Goal: Transaction & Acquisition: Download file/media

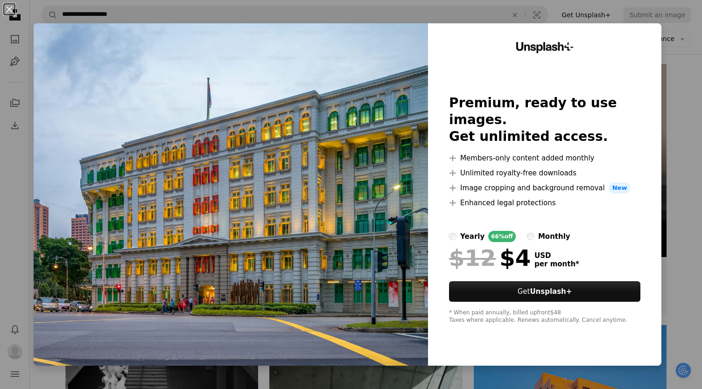
click at [694, 96] on div "An X shape Unsplash+ Premium, ready to use images. Get unlimited access. A plus…" at bounding box center [351, 194] width 702 height 389
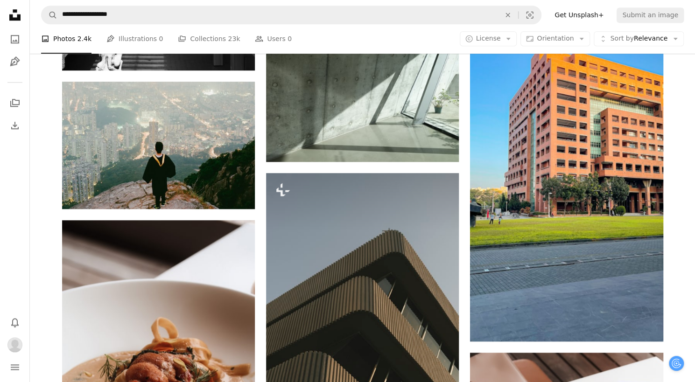
scroll to position [514, 0]
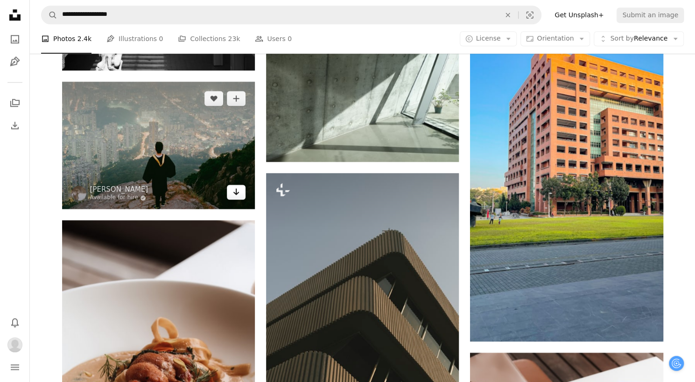
click at [235, 196] on icon "Arrow pointing down" at bounding box center [236, 191] width 7 height 11
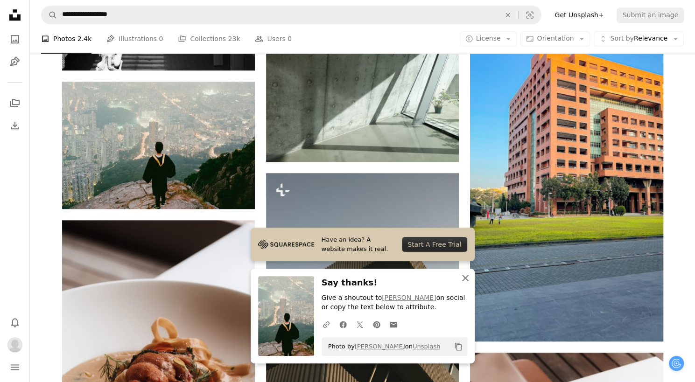
drag, startPoint x: 468, startPoint y: 280, endPoint x: 451, endPoint y: 277, distance: 17.5
click at [468, 280] on icon "An X shape" at bounding box center [465, 278] width 11 height 11
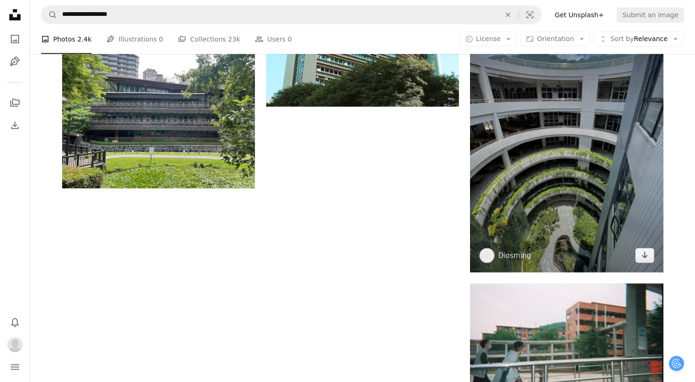
scroll to position [1448, 0]
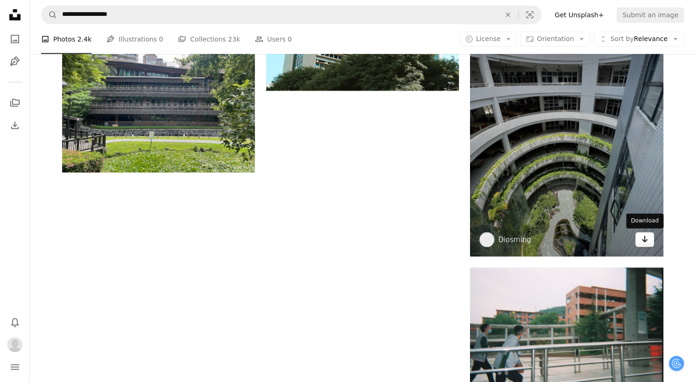
click at [645, 240] on icon "Arrow pointing down" at bounding box center [644, 239] width 7 height 11
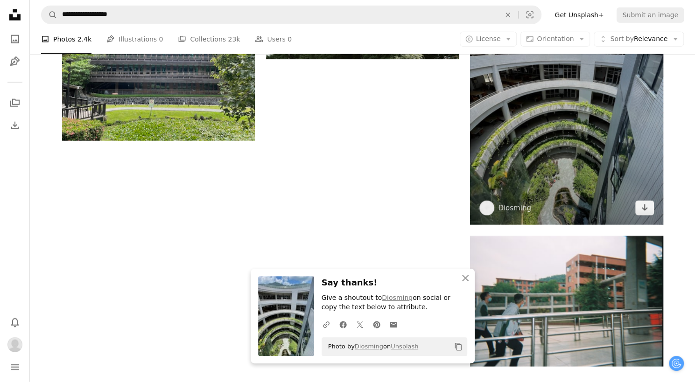
scroll to position [1494, 0]
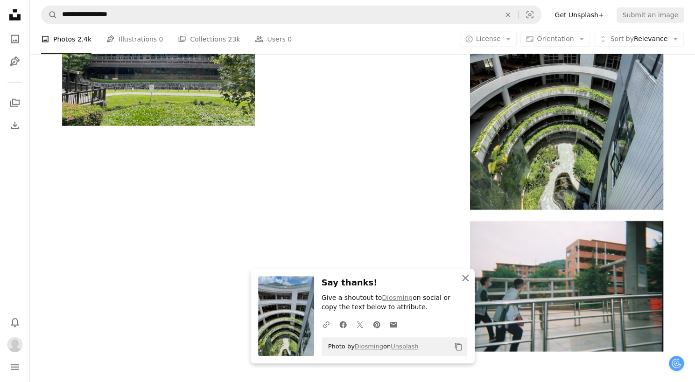
click at [467, 281] on icon "button" at bounding box center [465, 278] width 7 height 7
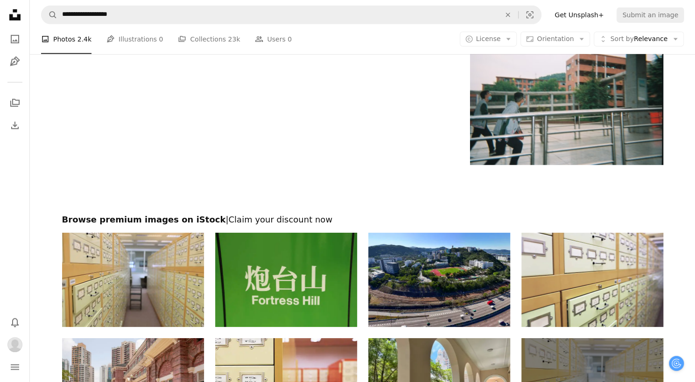
scroll to position [1354, 0]
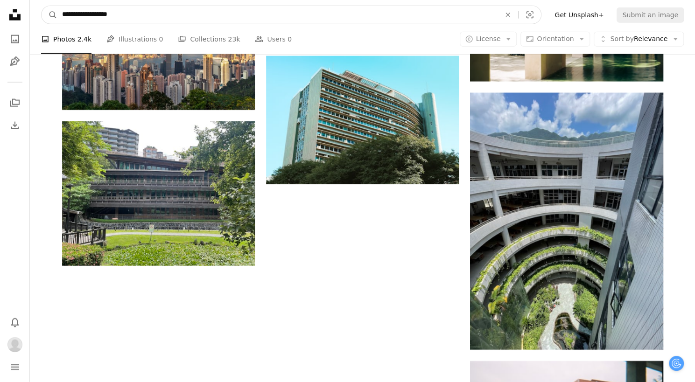
click at [137, 15] on input "**********" at bounding box center [277, 15] width 440 height 18
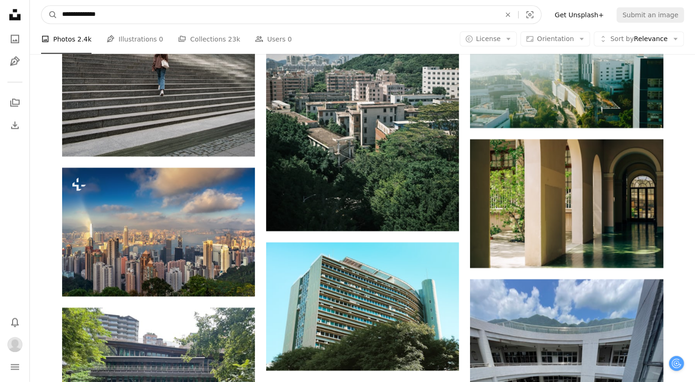
scroll to position [934, 0]
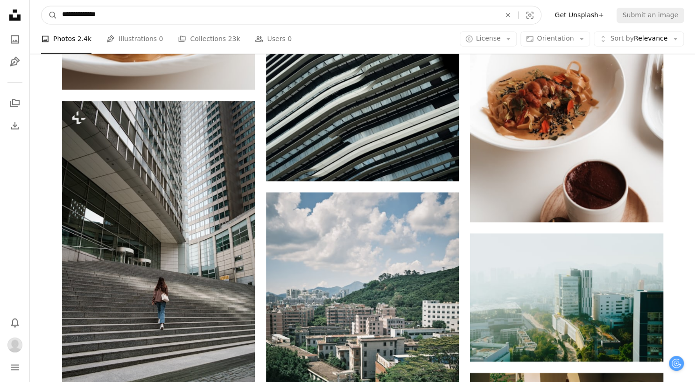
type input "**********"
click at [42, 6] on button "A magnifying glass" at bounding box center [50, 15] width 16 height 18
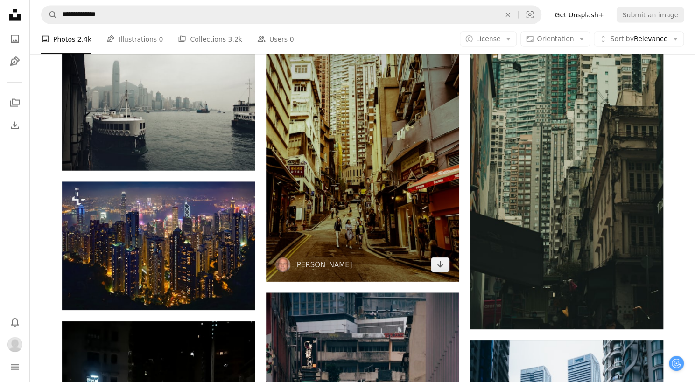
scroll to position [1261, 0]
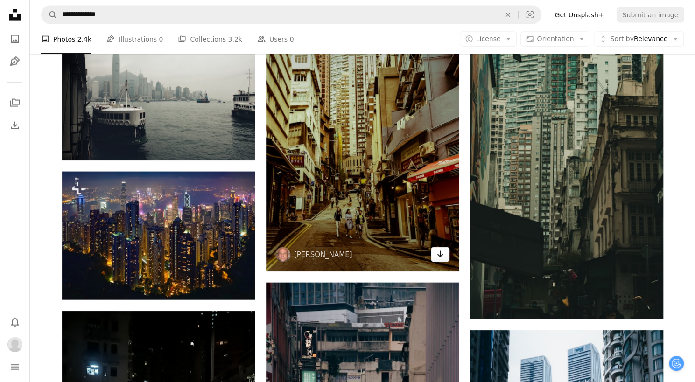
click at [444, 258] on icon "Arrow pointing down" at bounding box center [440, 254] width 7 height 11
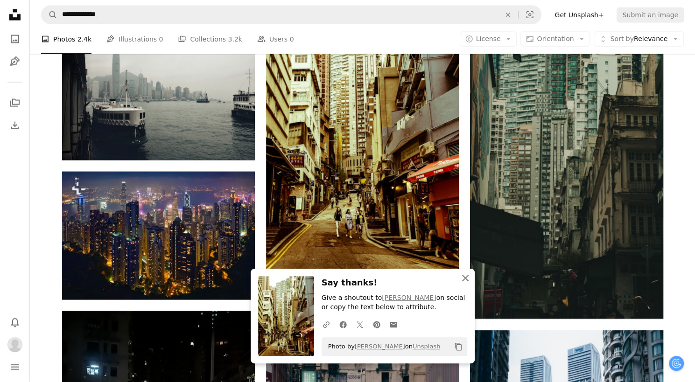
click at [466, 279] on icon "button" at bounding box center [465, 278] width 7 height 7
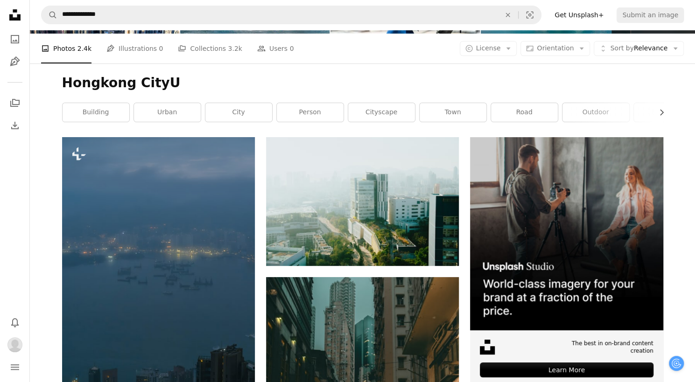
scroll to position [0, 0]
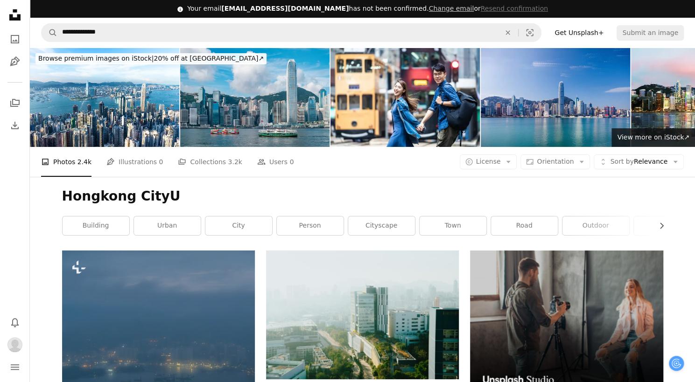
click at [188, 198] on h1 "Hongkong CityU" at bounding box center [362, 196] width 601 height 17
click at [170, 198] on h1 "Hongkong CityU" at bounding box center [362, 196] width 601 height 17
drag, startPoint x: 134, startPoint y: 197, endPoint x: 206, endPoint y: 195, distance: 71.5
click at [206, 195] on h1 "Hongkong CityU" at bounding box center [362, 196] width 601 height 17
click at [202, 198] on h1 "Hongkong CityU" at bounding box center [362, 196] width 601 height 17
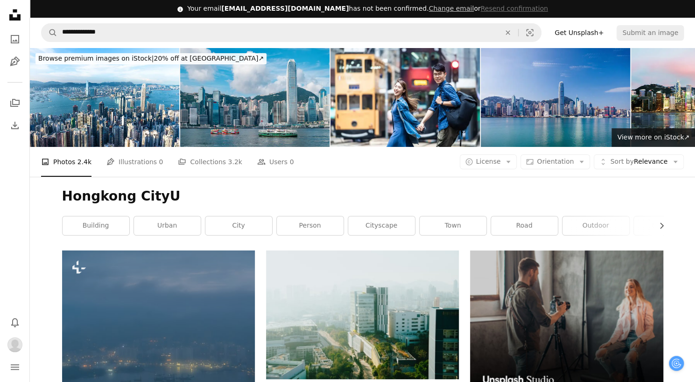
click at [194, 195] on h1 "Hongkong CityU" at bounding box center [362, 196] width 601 height 17
click at [181, 197] on h1 "Hongkong CityU" at bounding box center [362, 196] width 601 height 17
click at [173, 199] on h1 "Hongkong CityU" at bounding box center [362, 196] width 601 height 17
click at [156, 199] on h1 "Hongkong CityU" at bounding box center [362, 196] width 601 height 17
drag, startPoint x: 176, startPoint y: 197, endPoint x: 140, endPoint y: 198, distance: 36.4
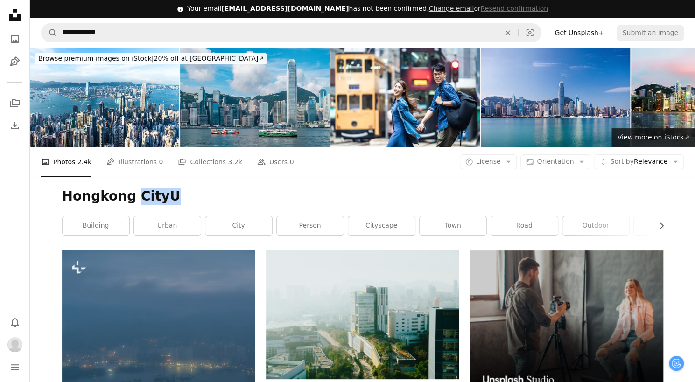
click at [140, 198] on h1 "Hongkong CityU" at bounding box center [362, 196] width 601 height 17
